Goal: Check status: Check status

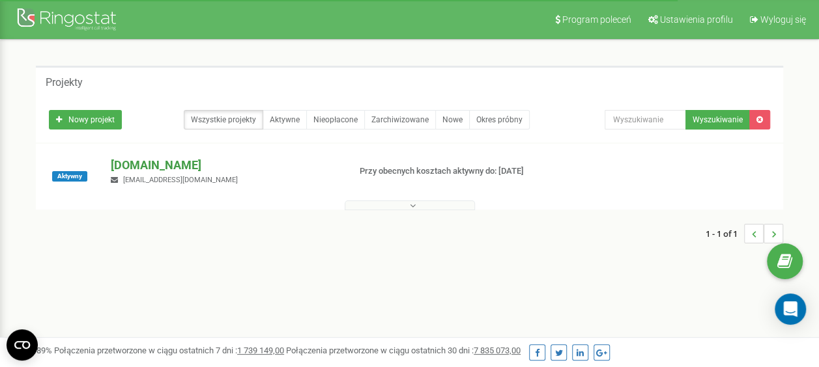
click at [143, 171] on p "[DOMAIN_NAME]" at bounding box center [224, 165] width 227 height 17
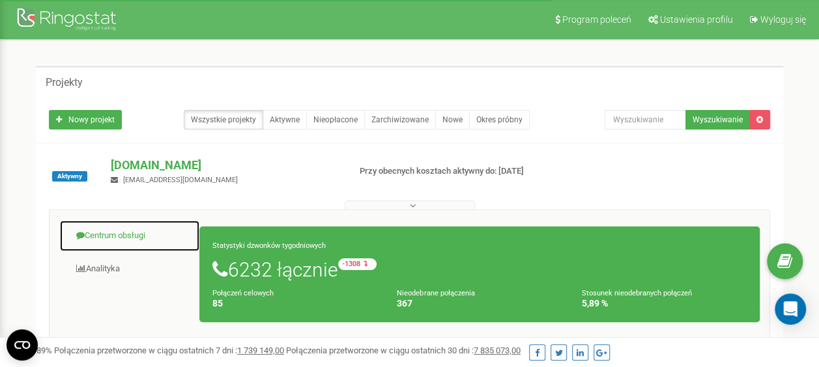
click at [130, 235] on link "Centrum obsługi" at bounding box center [129, 236] width 141 height 32
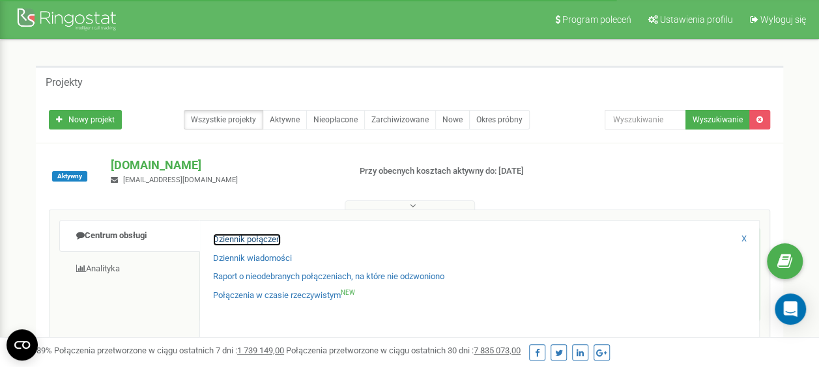
click at [254, 238] on link "Dziennik połączeń" at bounding box center [247, 240] width 68 height 12
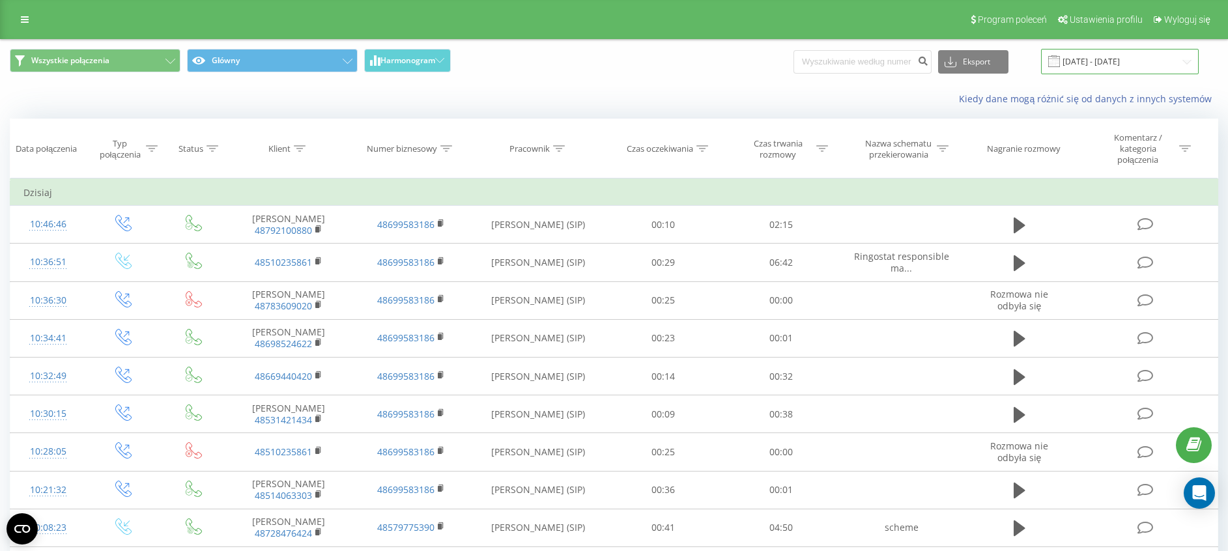
click at [1073, 68] on input "[DATE] - [DATE]" at bounding box center [1120, 61] width 158 height 25
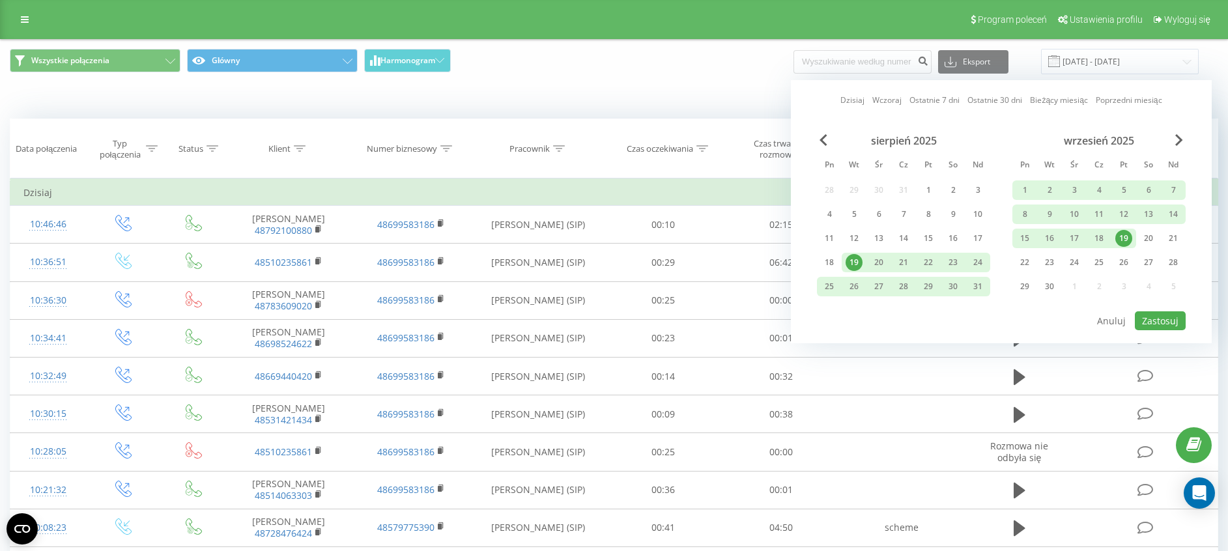
click at [1123, 243] on div "19" at bounding box center [1123, 238] width 17 height 17
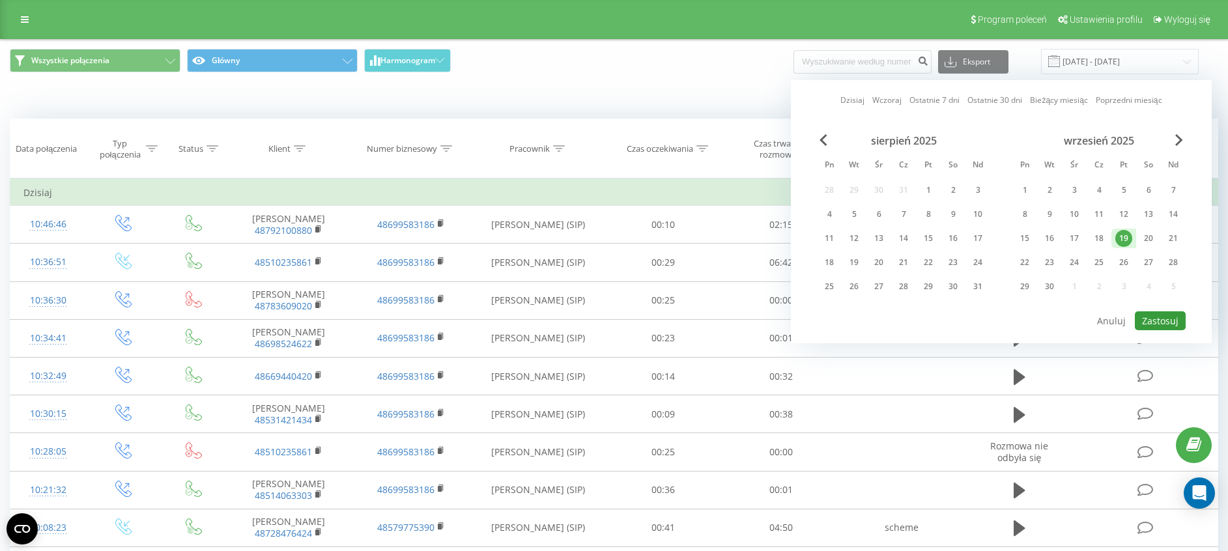
click at [1173, 319] on button "Zastosuj" at bounding box center [1160, 320] width 51 height 19
type input "[DATE] - [DATE]"
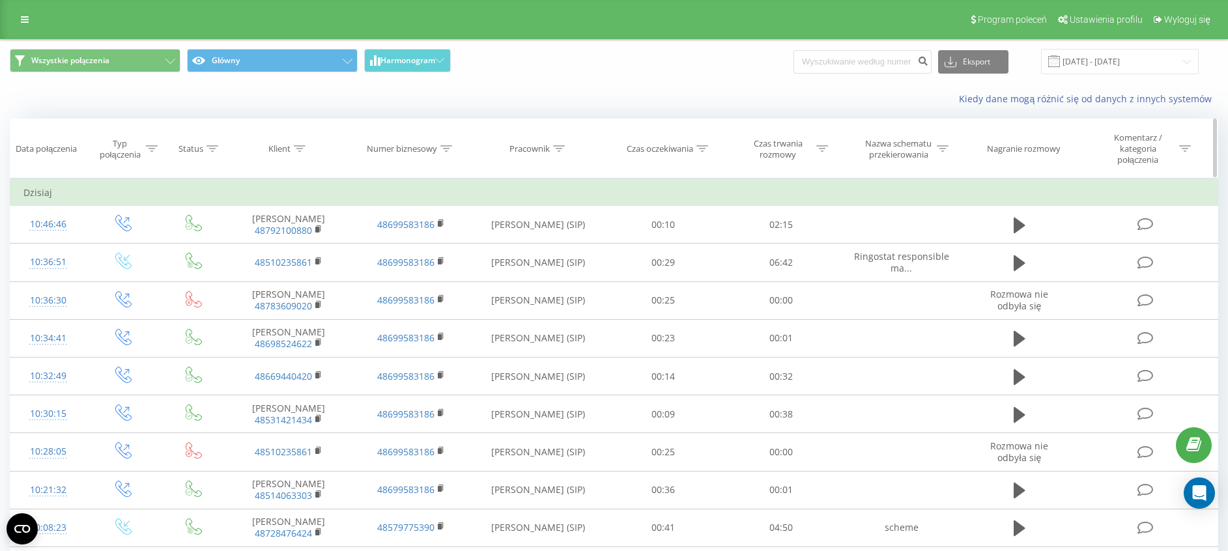
click at [819, 145] on div at bounding box center [822, 148] width 12 height 11
click at [780, 214] on div at bounding box center [774, 218] width 93 height 12
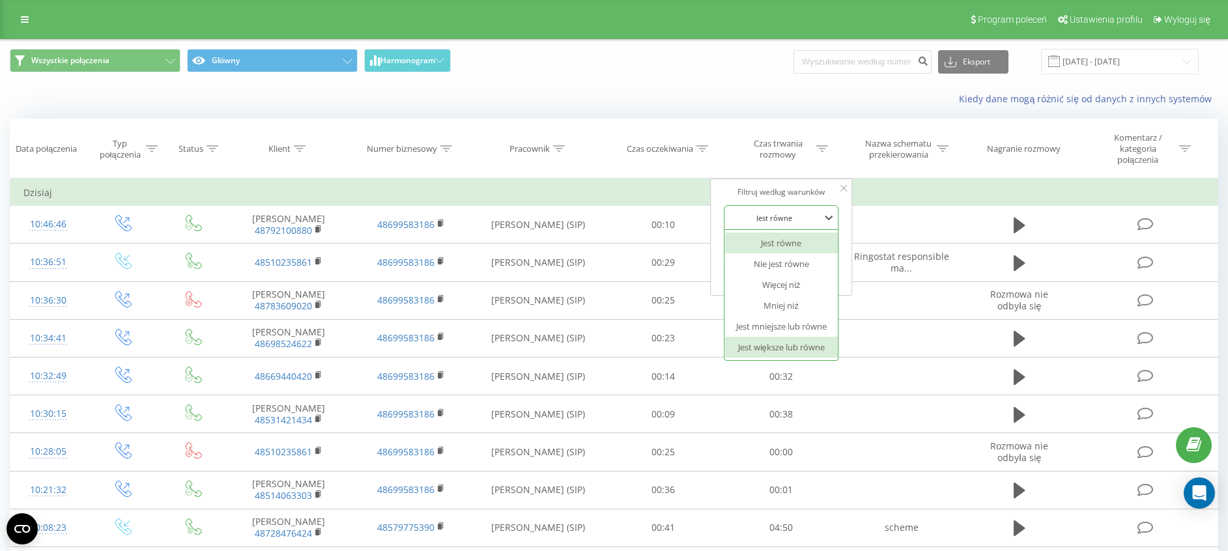
click at [769, 350] on div "Jest większe lub równe" at bounding box center [780, 347] width 113 height 21
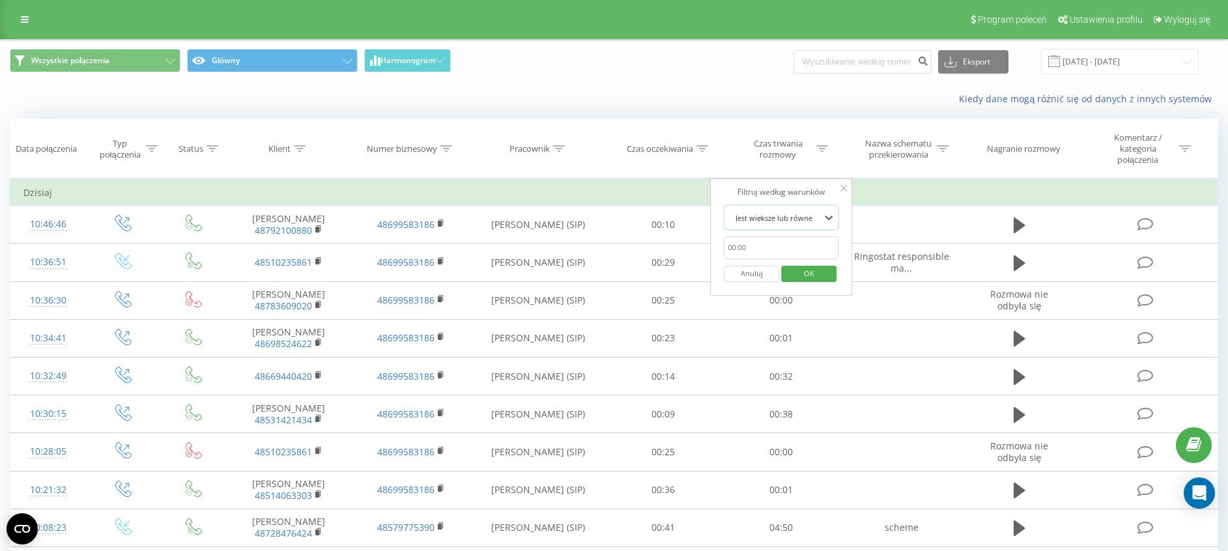
click at [775, 249] on input "text" at bounding box center [781, 247] width 115 height 23
type input "00:20"
click at [814, 265] on span "OK" at bounding box center [809, 273] width 36 height 20
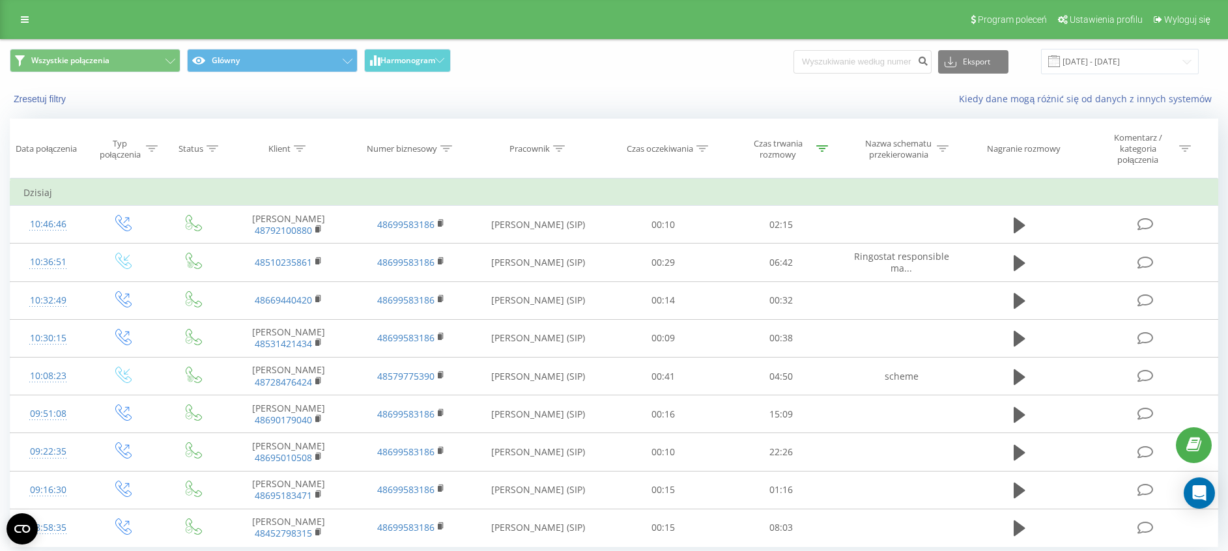
scroll to position [55, 0]
